Goal: Find specific page/section: Find specific page/section

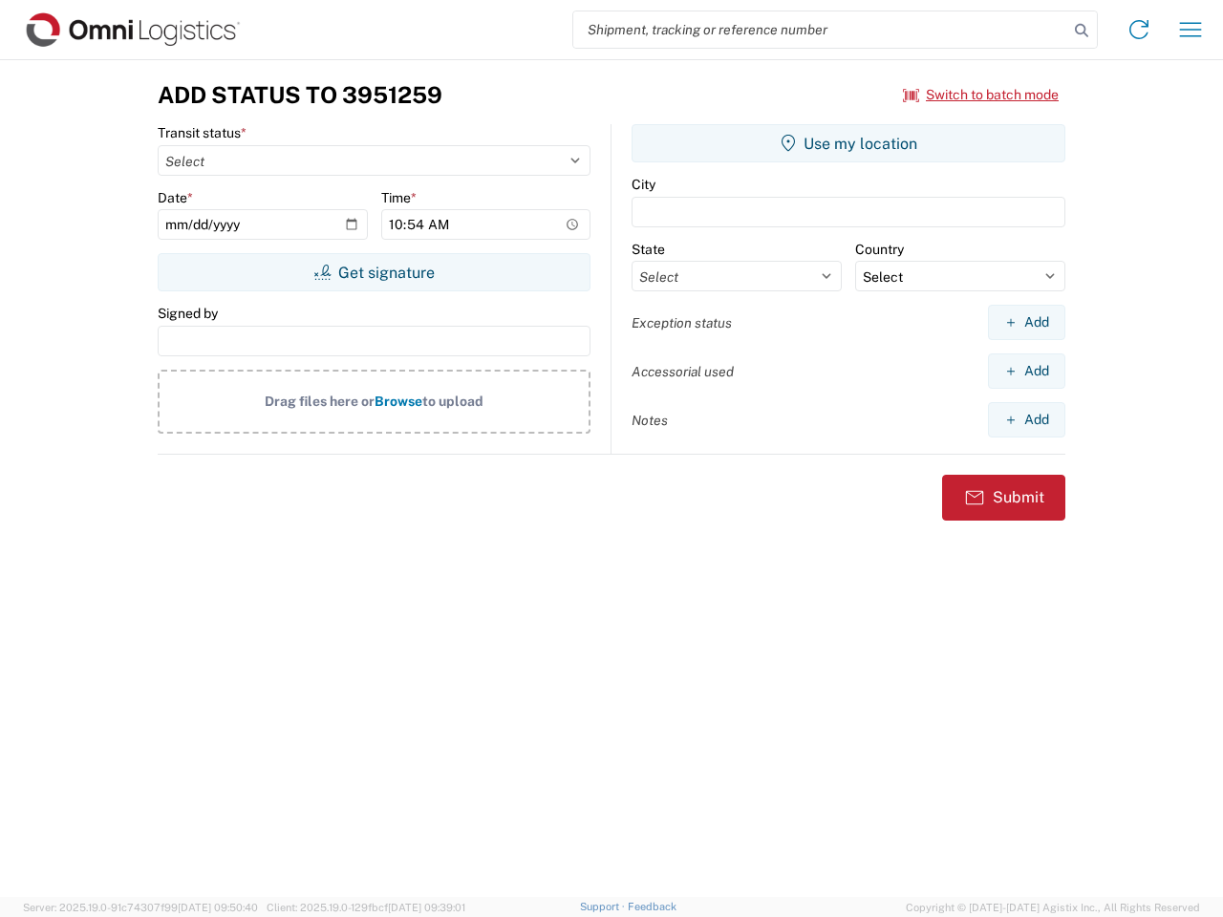
click at [821, 30] on input "search" at bounding box center [820, 29] width 495 height 36
click at [1082, 31] on icon at bounding box center [1081, 30] width 27 height 27
click at [1139, 30] on icon at bounding box center [1139, 29] width 31 height 31
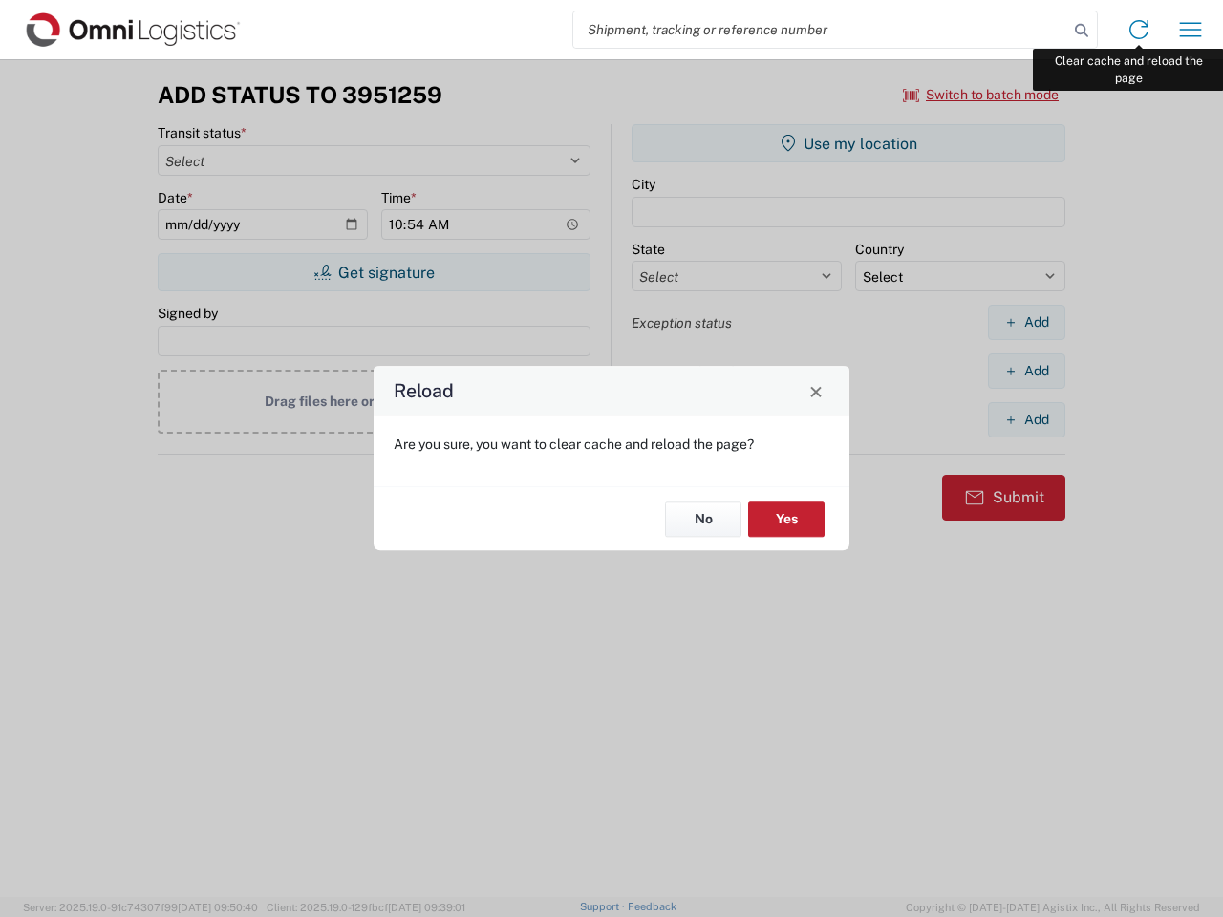
click at [1191, 30] on div "Reload Are you sure, you want to clear cache and reload the page? No Yes" at bounding box center [611, 458] width 1223 height 917
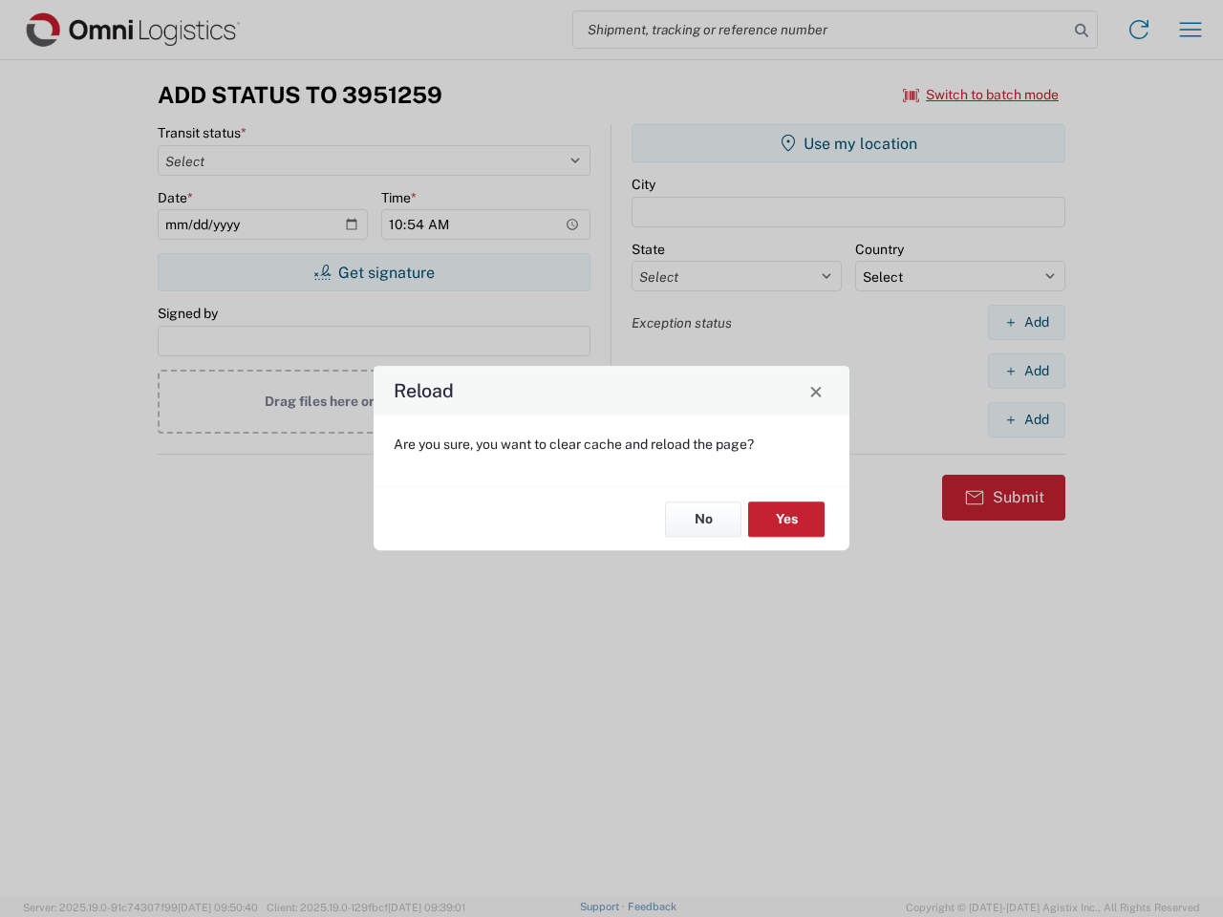
click at [981, 95] on div "Reload Are you sure, you want to clear cache and reload the page? No Yes" at bounding box center [611, 458] width 1223 height 917
click at [374, 272] on div "Reload Are you sure, you want to clear cache and reload the page? No Yes" at bounding box center [611, 458] width 1223 height 917
click at [849, 143] on div "Reload Are you sure, you want to clear cache and reload the page? No Yes" at bounding box center [611, 458] width 1223 height 917
click at [1026, 322] on div "Reload Are you sure, you want to clear cache and reload the page? No Yes" at bounding box center [611, 458] width 1223 height 917
click at [1026, 371] on div "Reload Are you sure, you want to clear cache and reload the page? No Yes" at bounding box center [611, 458] width 1223 height 917
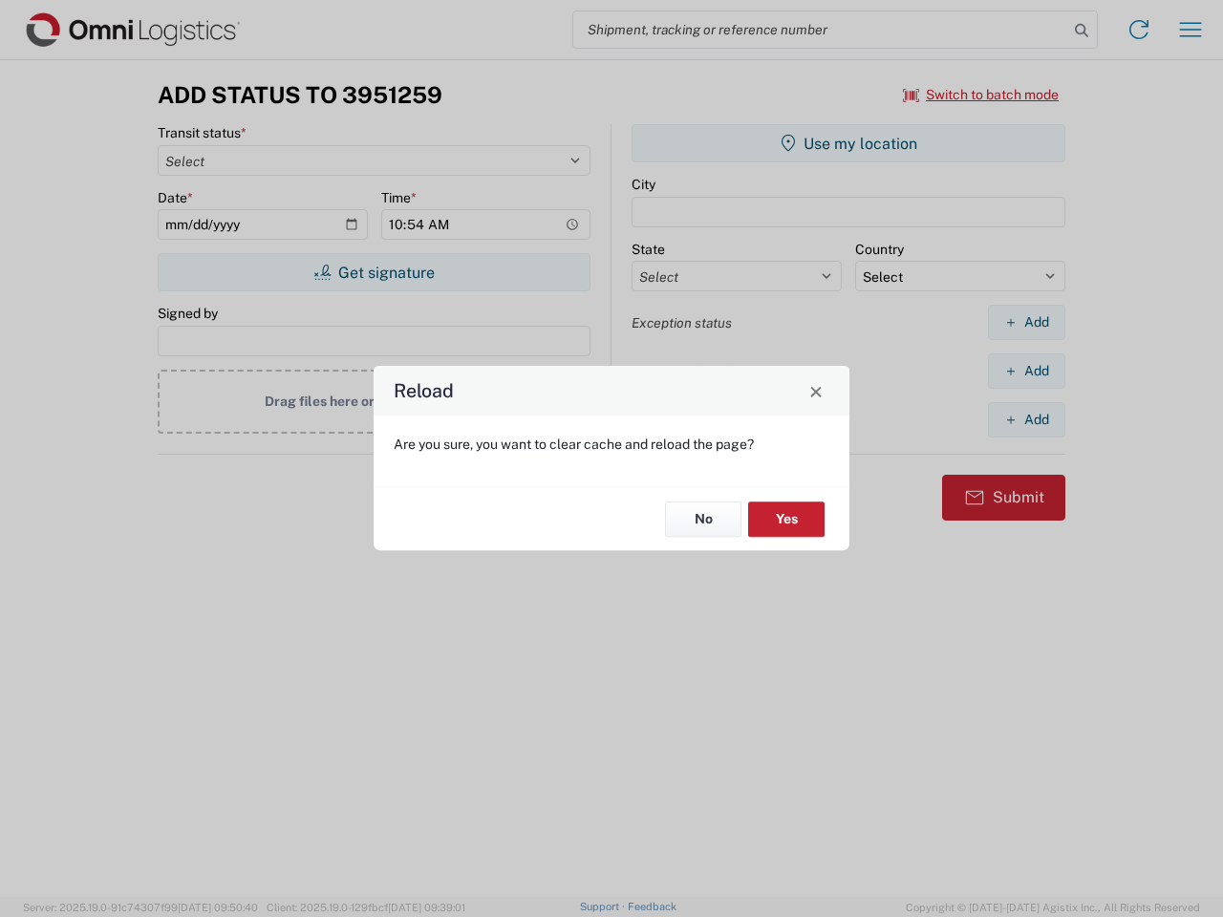
click at [1026, 419] on div "Reload Are you sure, you want to clear cache and reload the page? No Yes" at bounding box center [611, 458] width 1223 height 917
